Goal: Entertainment & Leisure: Consume media (video, audio)

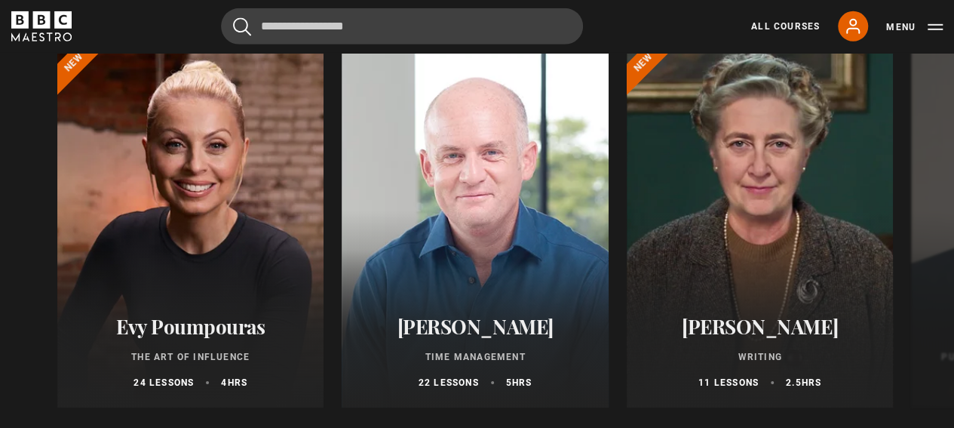
scroll to position [2330, 0]
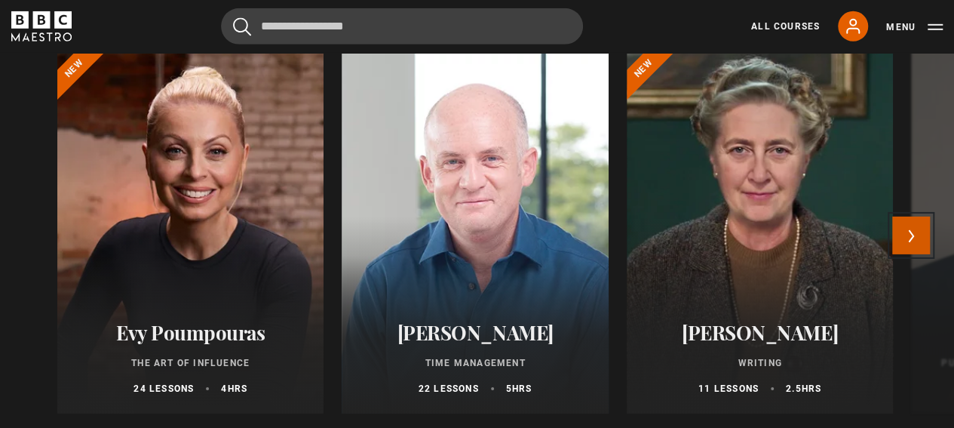
click at [916, 241] on button "Next" at bounding box center [911, 235] width 38 height 38
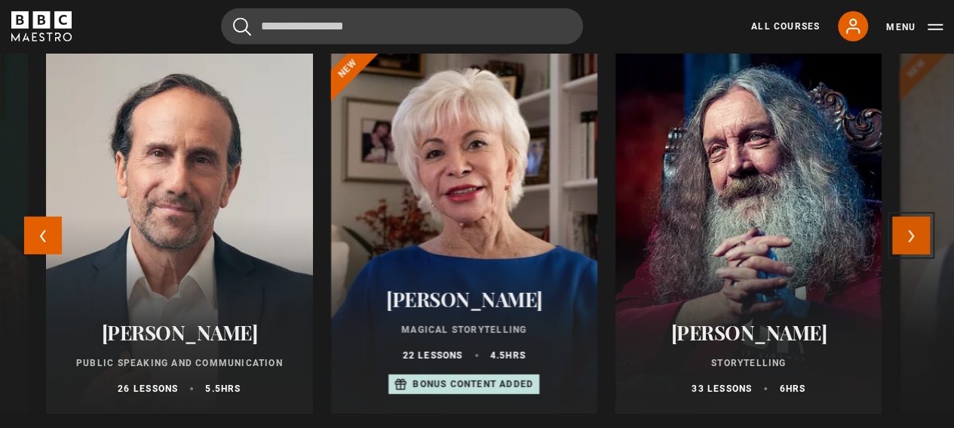
click at [916, 241] on button "Next" at bounding box center [911, 235] width 38 height 38
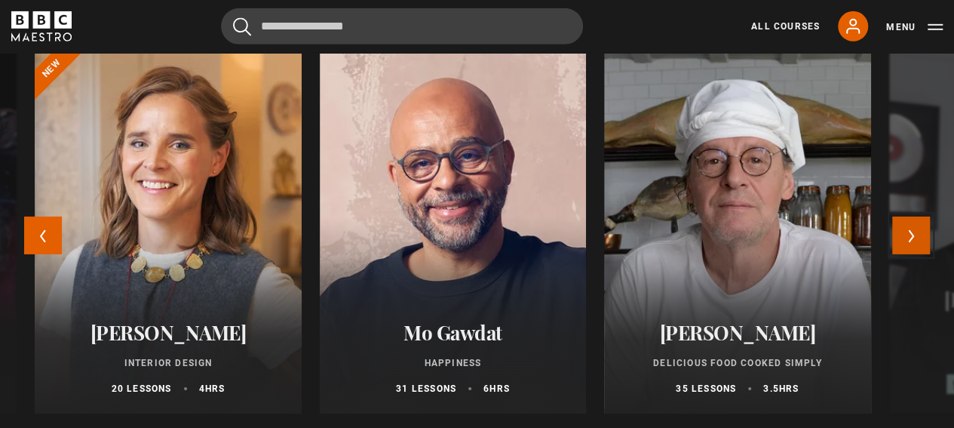
click at [916, 241] on button "Next" at bounding box center [911, 235] width 38 height 38
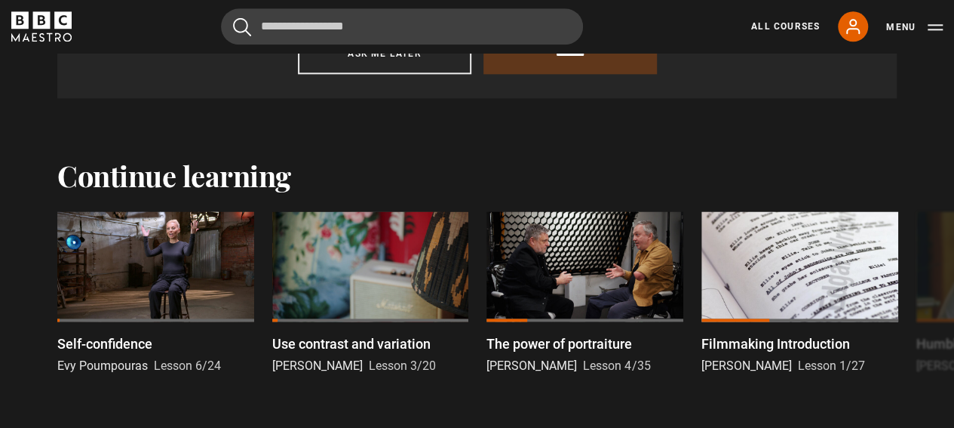
scroll to position [962, 0]
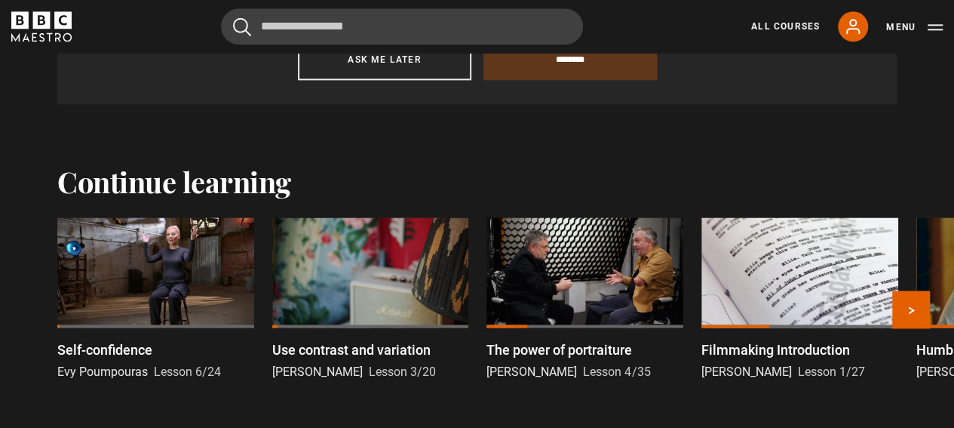
click at [765, 298] on div at bounding box center [799, 272] width 197 height 111
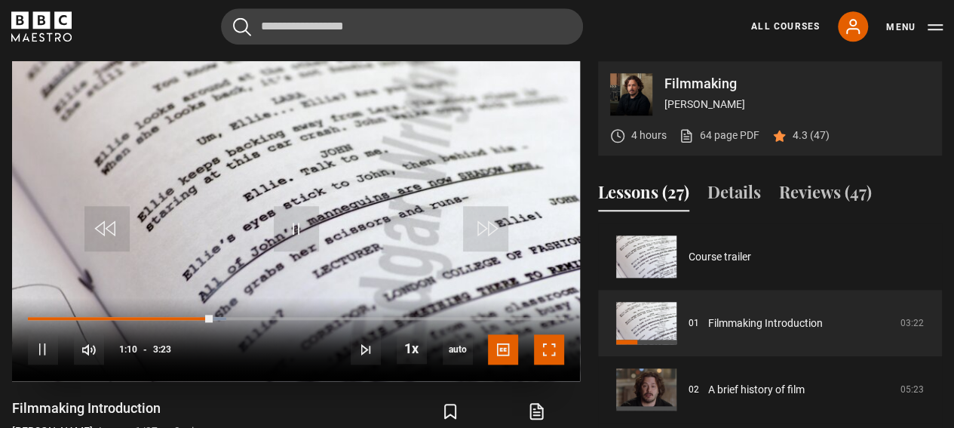
click at [539, 350] on span "Video Player" at bounding box center [549, 349] width 30 height 30
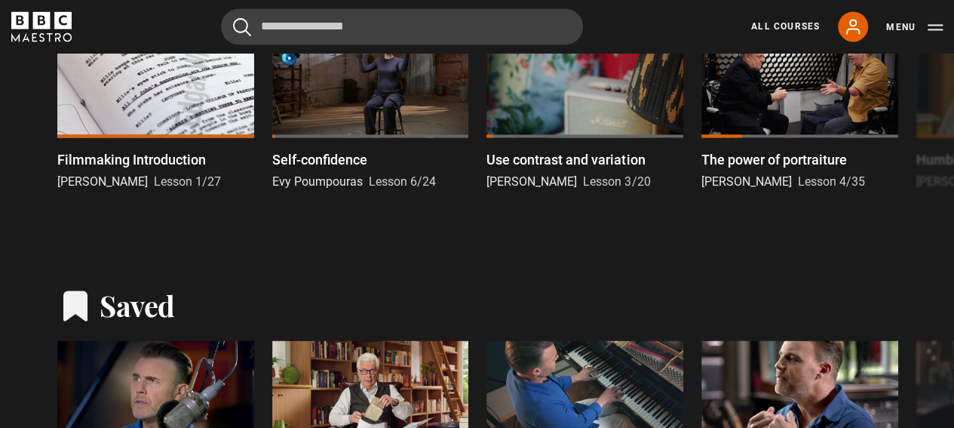
scroll to position [1158, 0]
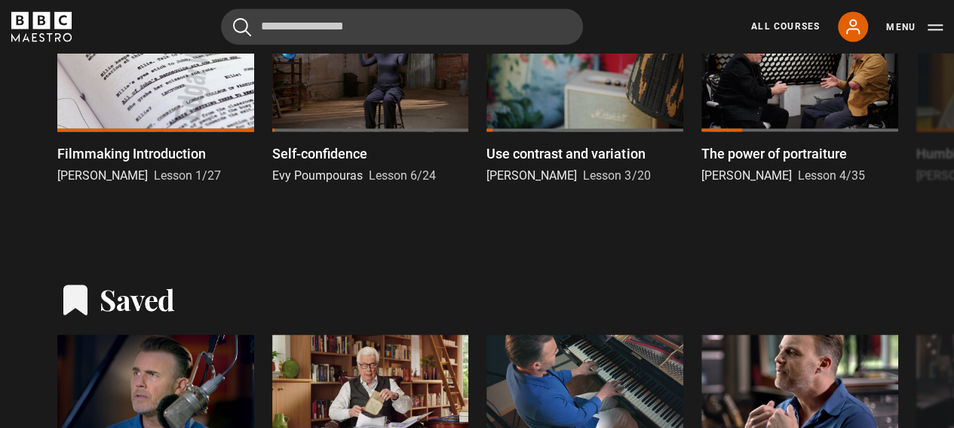
click at [207, 122] on div at bounding box center [155, 76] width 197 height 111
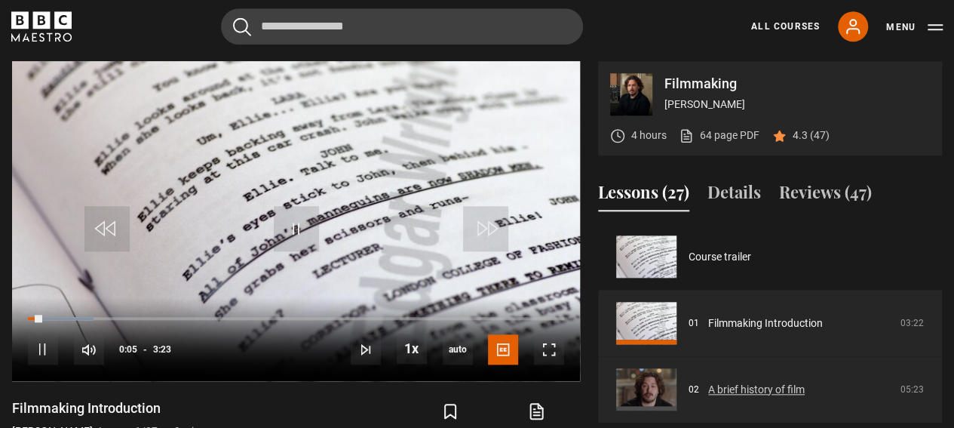
click at [779, 382] on link "A brief history of film" at bounding box center [756, 390] width 97 height 16
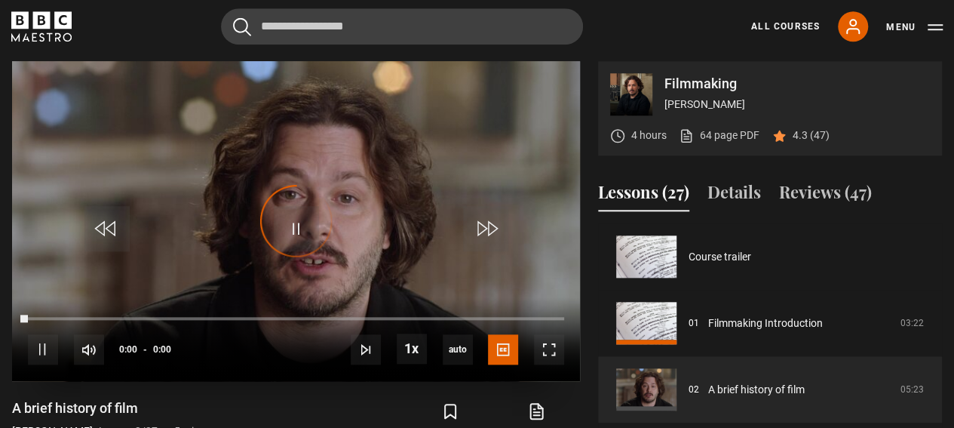
scroll to position [66, 0]
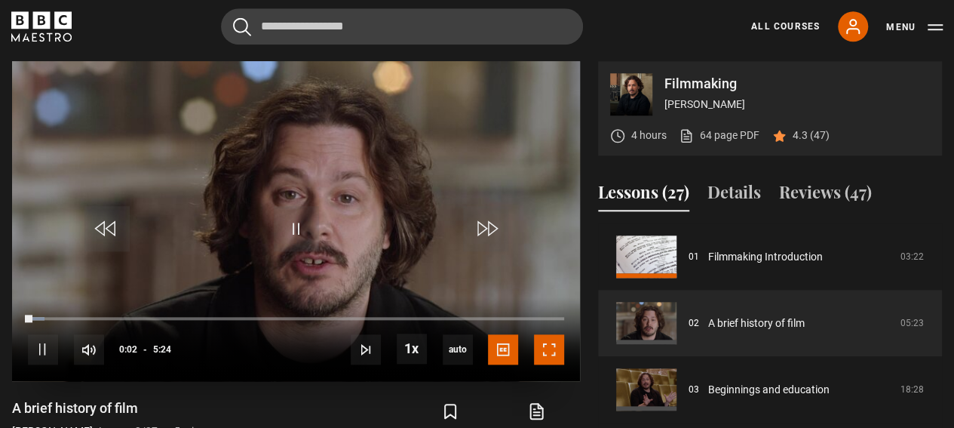
click at [549, 345] on span "Video Player" at bounding box center [549, 349] width 30 height 30
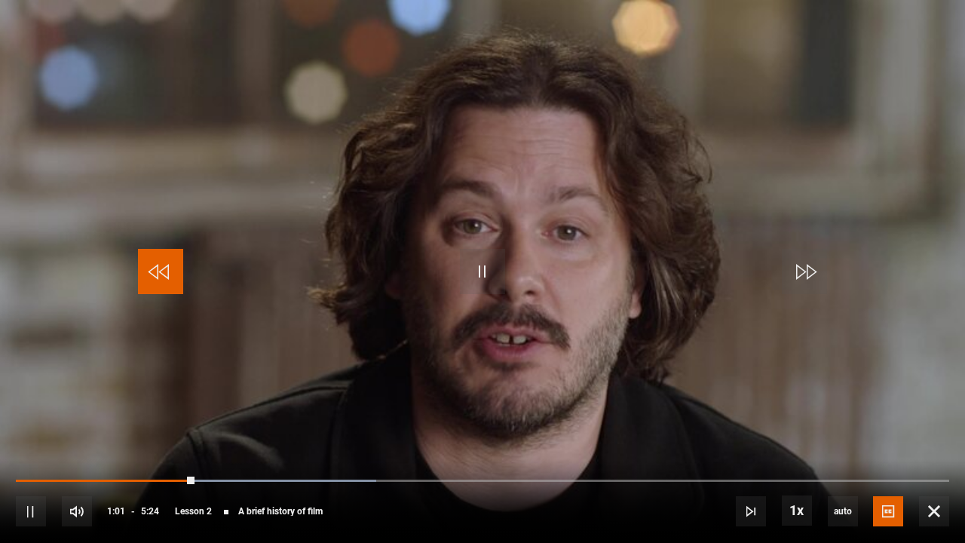
click at [159, 272] on span "Video Player" at bounding box center [160, 271] width 45 height 45
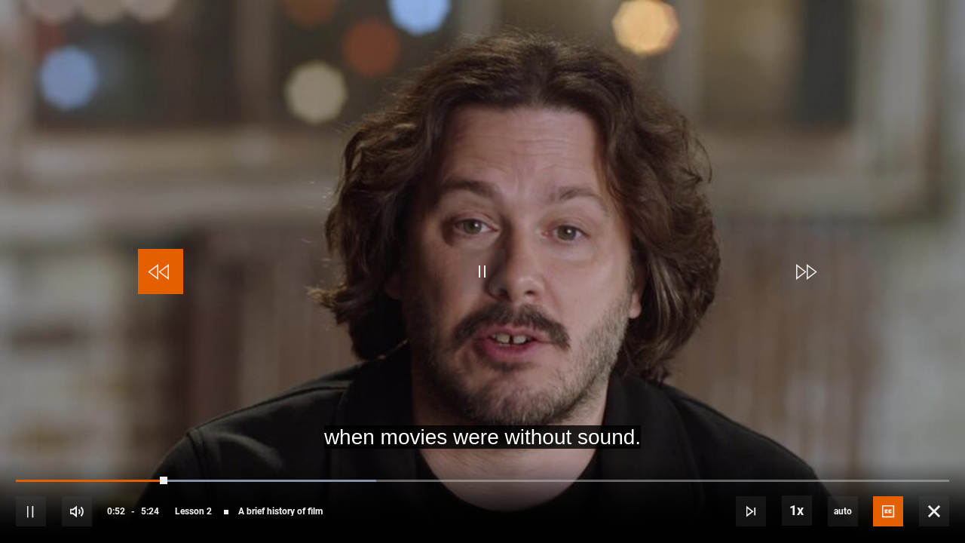
click at [159, 272] on span "Video Player" at bounding box center [160, 271] width 45 height 45
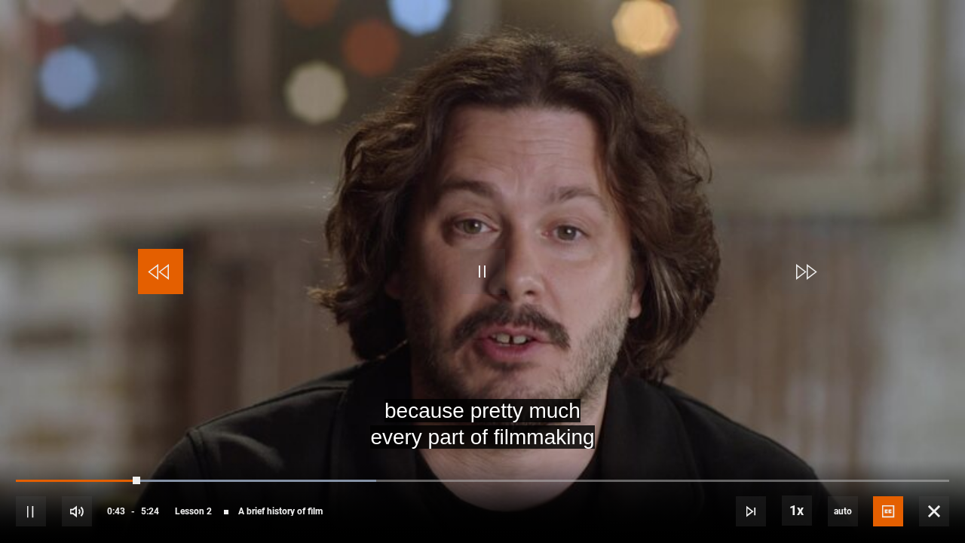
click at [159, 272] on span "Video Player" at bounding box center [160, 271] width 45 height 45
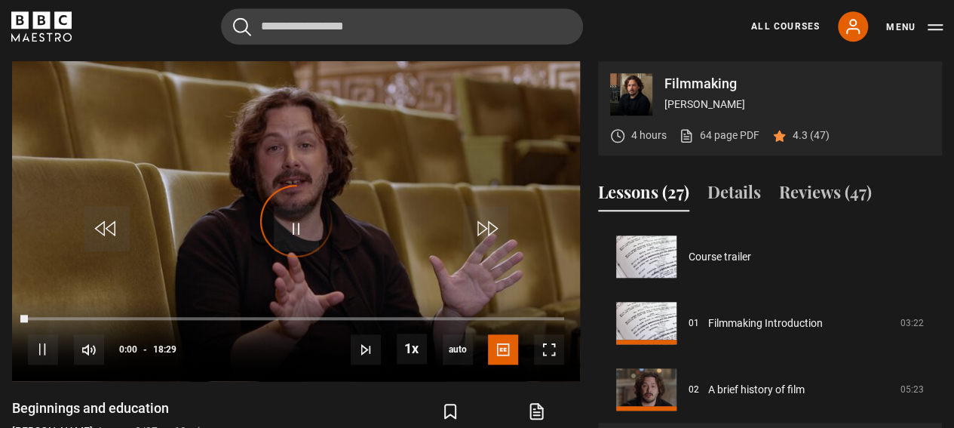
scroll to position [133, 0]
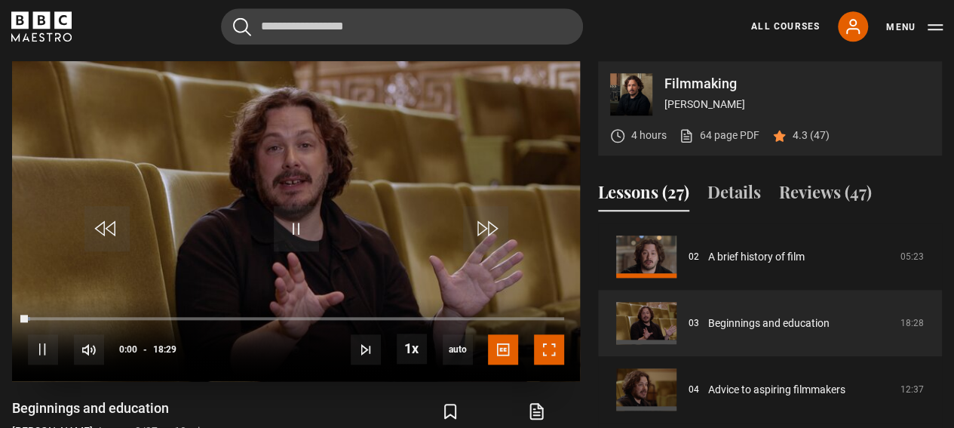
click at [545, 342] on span "Video Player" at bounding box center [549, 349] width 30 height 30
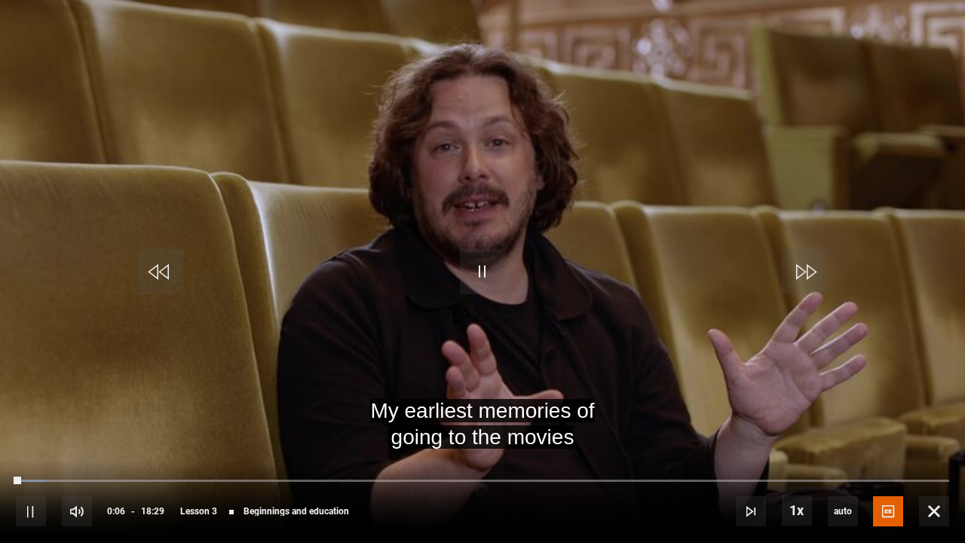
click at [603, 38] on video "Video Player" at bounding box center [482, 271] width 965 height 543
click at [523, 234] on video "Video Player" at bounding box center [482, 271] width 965 height 543
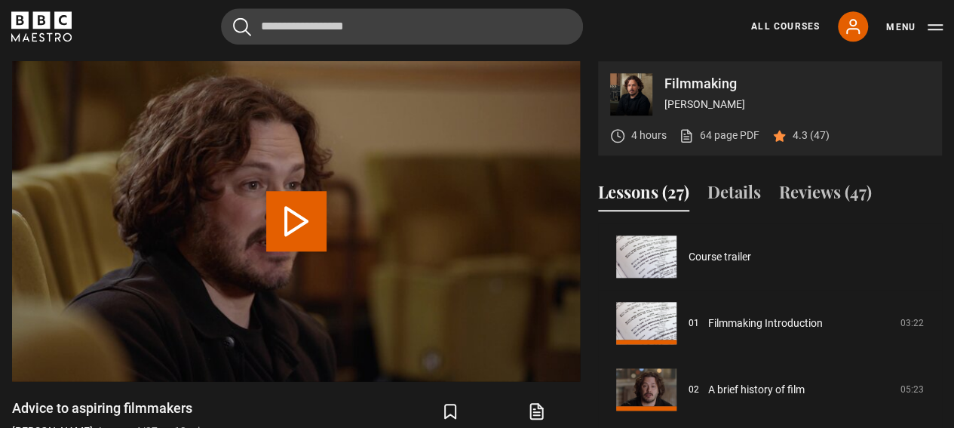
scroll to position [199, 0]
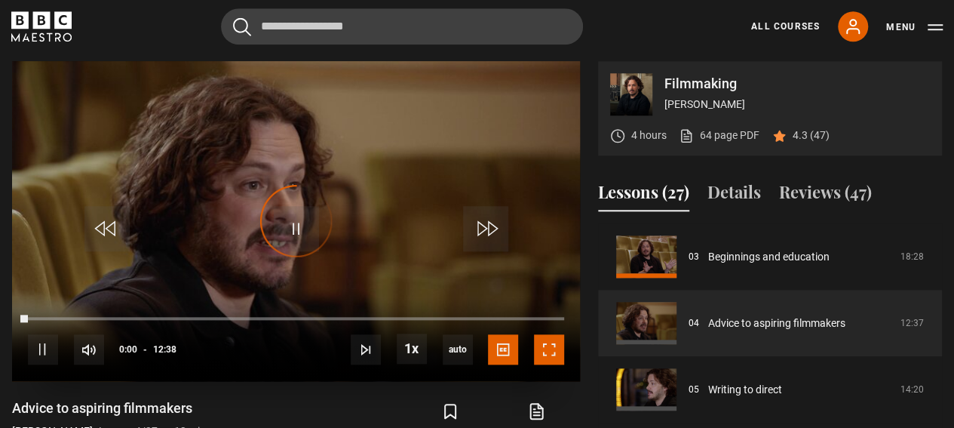
click at [546, 340] on span "Video Player" at bounding box center [549, 349] width 30 height 30
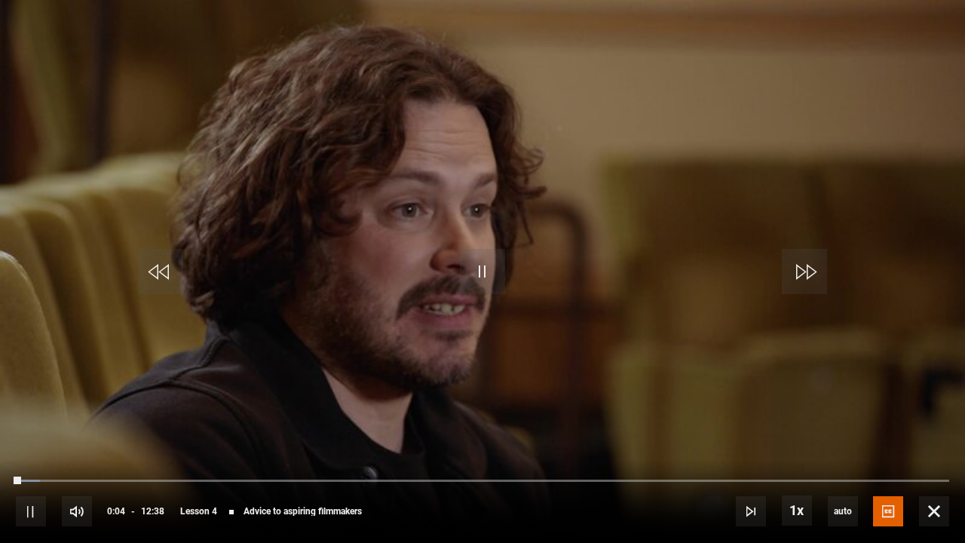
click at [505, 204] on video "Video Player" at bounding box center [482, 271] width 965 height 543
click at [541, 176] on video "Video Player" at bounding box center [482, 271] width 965 height 543
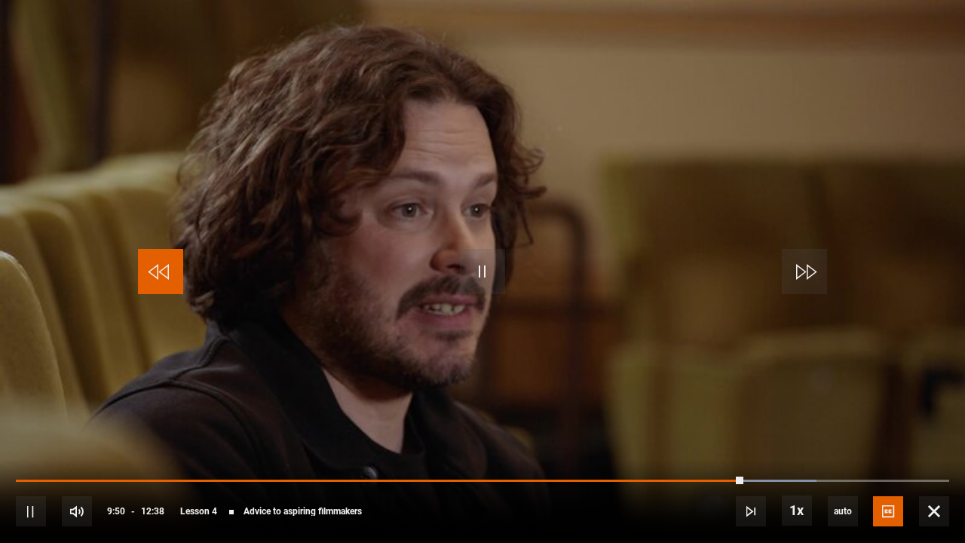
click at [173, 270] on span "Video Player" at bounding box center [160, 271] width 45 height 45
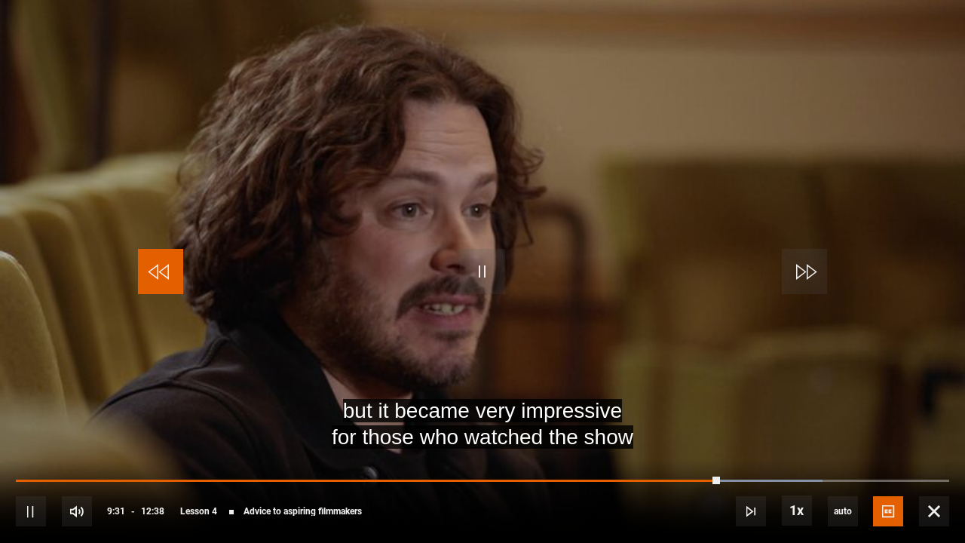
click at [173, 270] on span "Video Player" at bounding box center [160, 271] width 45 height 45
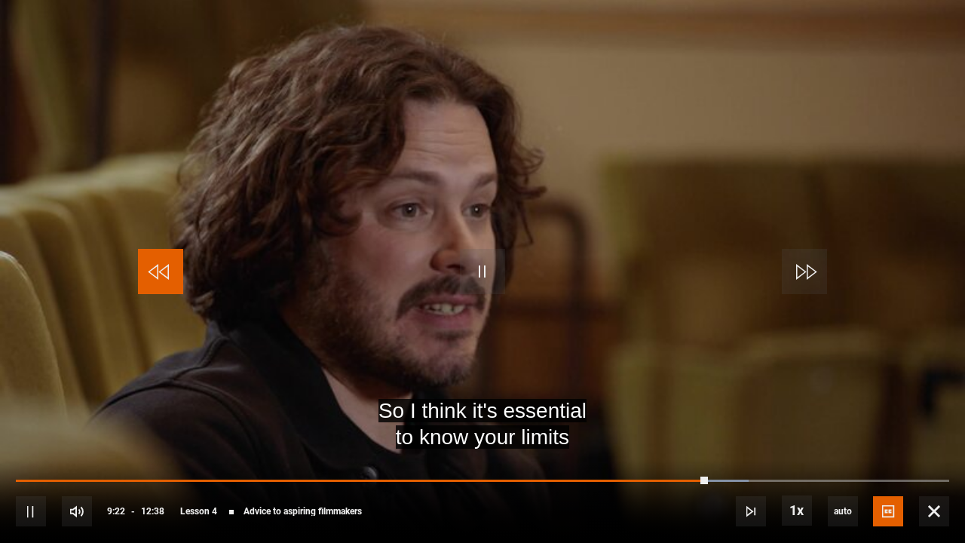
click at [173, 270] on span "Video Player" at bounding box center [160, 271] width 45 height 45
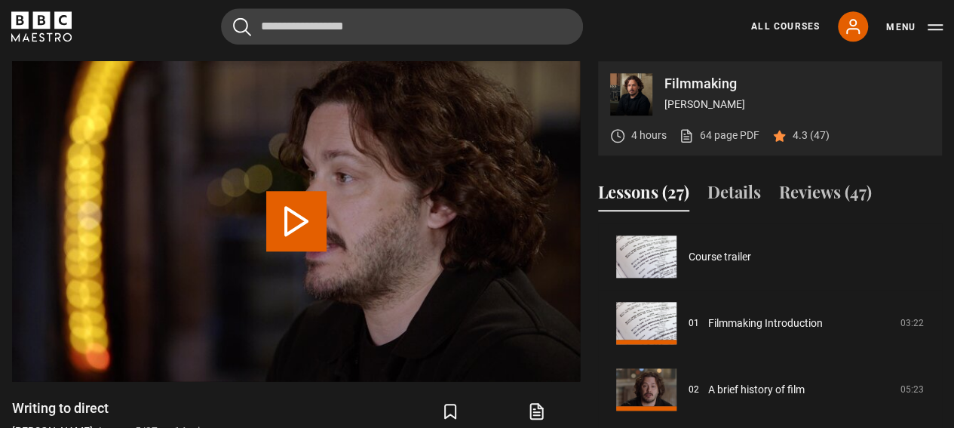
scroll to position [265, 0]
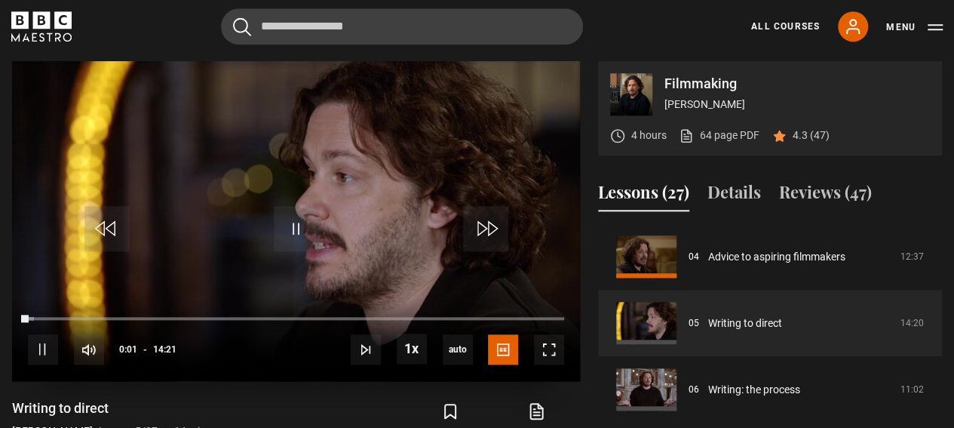
click at [324, 153] on video "Video Player" at bounding box center [296, 221] width 568 height 320
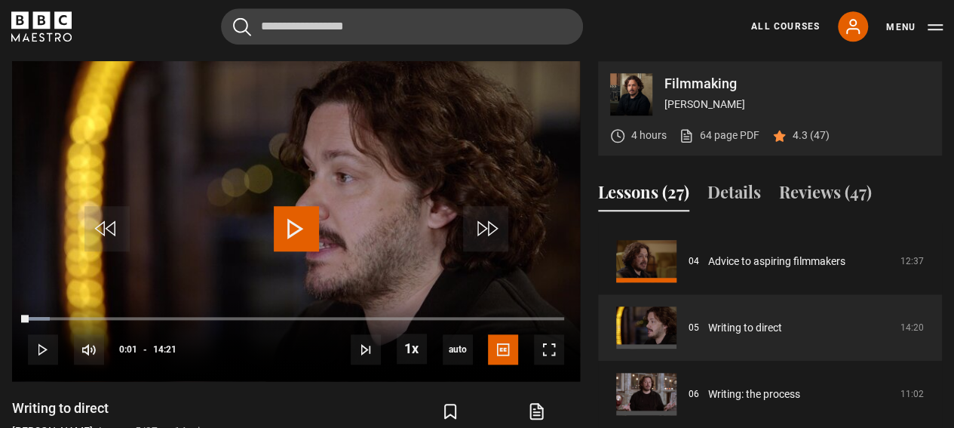
scroll to position [258, 0]
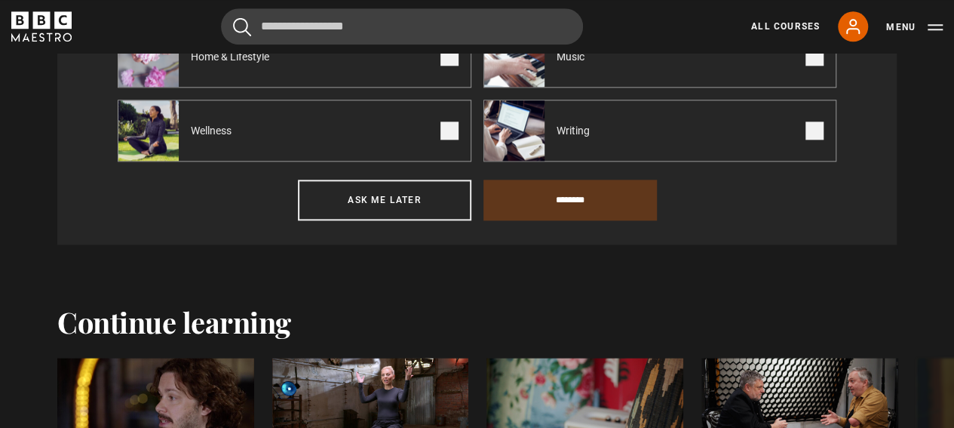
scroll to position [940, 0]
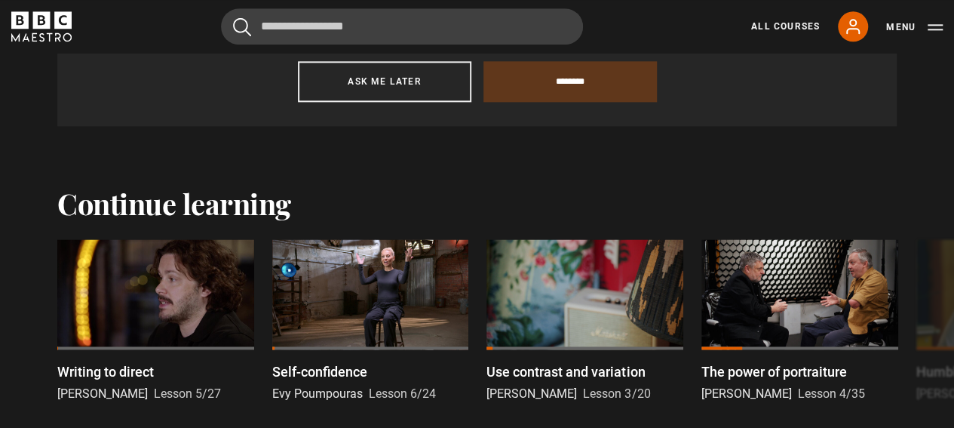
click at [118, 272] on div at bounding box center [155, 294] width 197 height 111
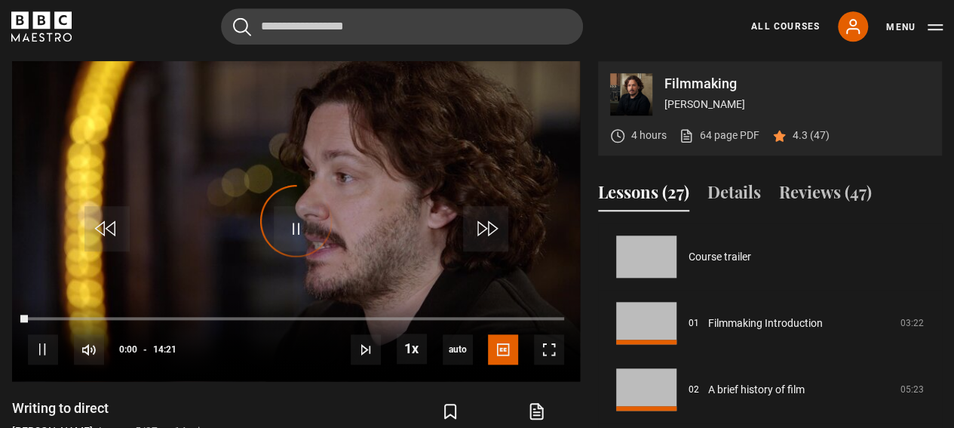
scroll to position [265, 0]
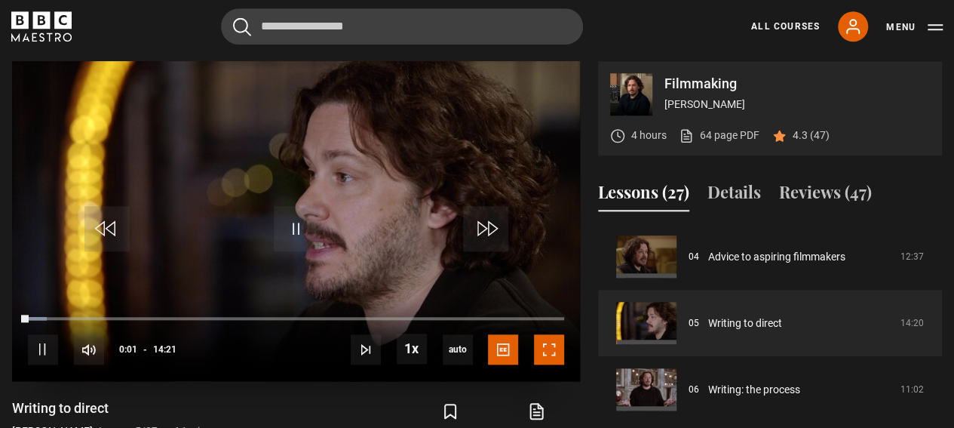
click at [554, 349] on span "Video Player" at bounding box center [549, 349] width 30 height 30
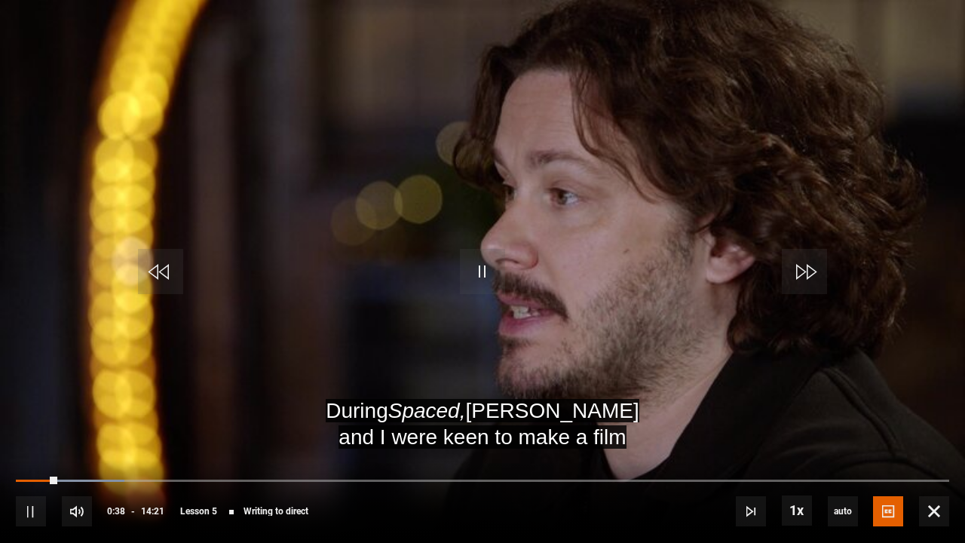
click at [631, 35] on video "Video Player" at bounding box center [482, 271] width 965 height 543
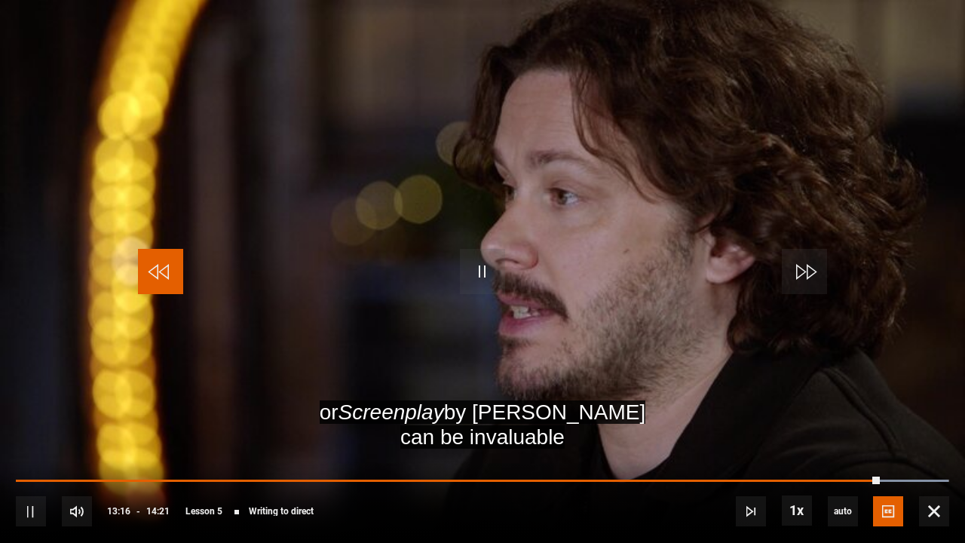
click at [164, 278] on span "Video Player" at bounding box center [160, 271] width 45 height 45
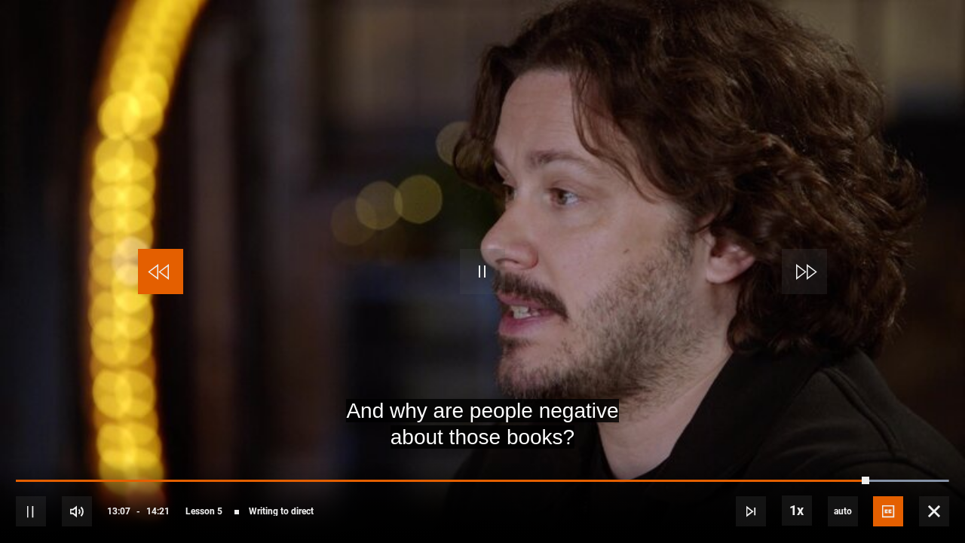
click at [164, 278] on span "Video Player" at bounding box center [160, 271] width 45 height 45
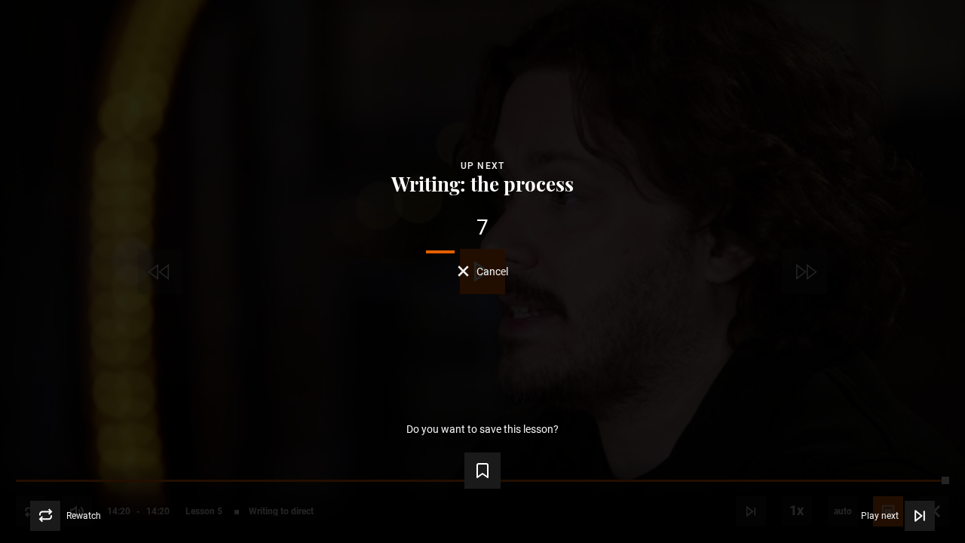
click at [516, 219] on div "7" at bounding box center [482, 227] width 917 height 21
click at [463, 269] on button "Cancel" at bounding box center [483, 270] width 51 height 11
